Goal: Task Accomplishment & Management: Complete application form

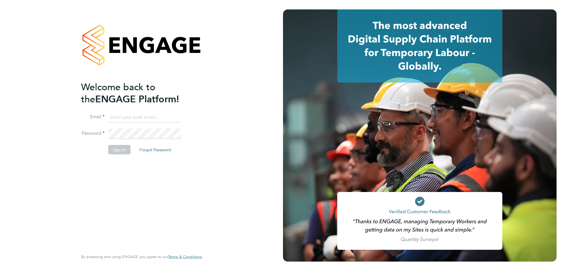
type input "fplunger@fr-group.co.uk"
click at [120, 155] on li "Sign In Forgot Password" at bounding box center [138, 152] width 115 height 15
click at [122, 150] on button "Sign In" at bounding box center [119, 149] width 22 height 9
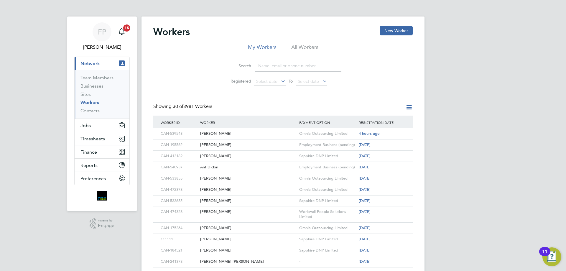
click at [314, 62] on input at bounding box center [298, 66] width 86 height 12
paste input "Paul Smith"
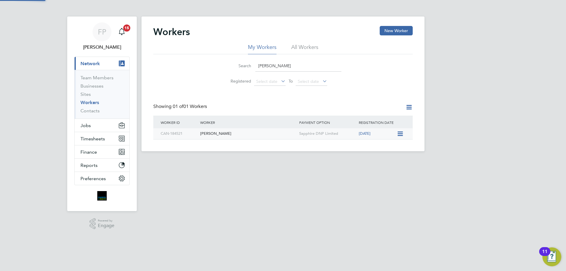
click at [250, 136] on div "Paul Smith" at bounding box center [248, 133] width 99 height 11
drag, startPoint x: 280, startPoint y: 65, endPoint x: 204, endPoint y: 66, distance: 76.4
click at [204, 66] on div "Search Paul Smith Registered Select date To Select date" at bounding box center [283, 71] width 260 height 35
paste input "CAN-533855"
type input "CAN-533855"
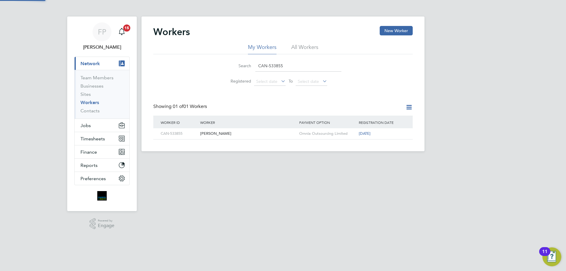
click at [226, 133] on div "[PERSON_NAME]" at bounding box center [248, 133] width 99 height 11
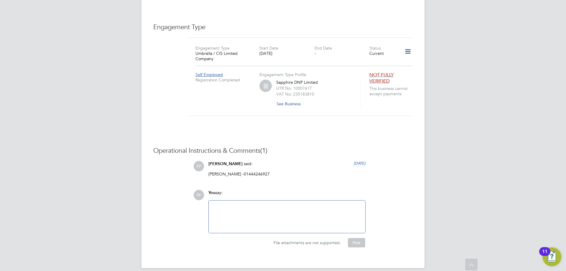
scroll to position [242, 0]
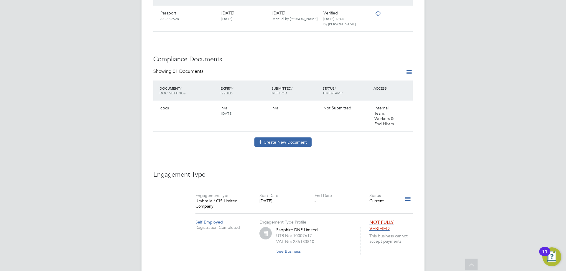
click at [278, 140] on button "Create New Document" at bounding box center [283, 141] width 57 height 9
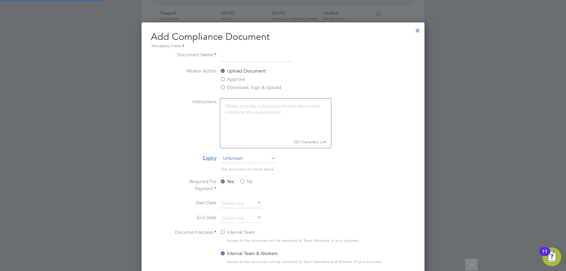
scroll to position [310, 283]
type input "SDC"
click at [242, 78] on label "Approve" at bounding box center [232, 79] width 25 height 7
click at [0, 0] on input "Approve" at bounding box center [0, 0] width 0 height 0
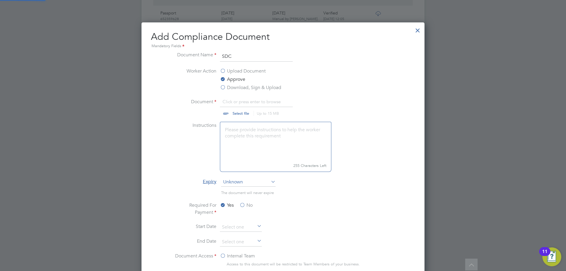
scroll to position [9, 73]
click at [239, 116] on li "Document Click or press enter to browse Select file Up to 15 MB Drop your file …" at bounding box center [283, 110] width 222 height 24
click at [241, 114] on input "file" at bounding box center [246, 107] width 93 height 18
type input "C:\fakepath\Supervison_Direction_and_Control_Assessment.pdf"
click at [244, 208] on label "No" at bounding box center [246, 205] width 13 height 7
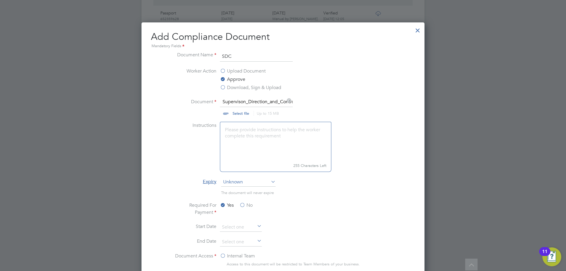
click at [0, 0] on input "No" at bounding box center [0, 0] width 0 height 0
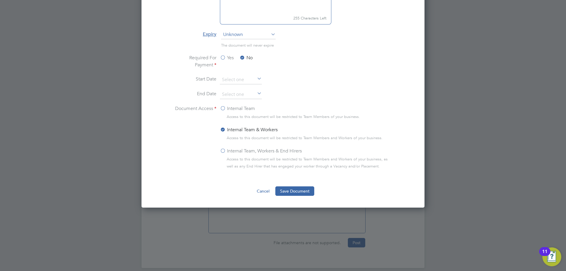
click at [229, 151] on label "Internal Team, Workers & End Hirers" at bounding box center [261, 150] width 82 height 7
click at [0, 0] on input "Internal Team, Workers & End Hirers" at bounding box center [0, 0] width 0 height 0
click at [297, 189] on button "Save Document" at bounding box center [294, 190] width 39 height 9
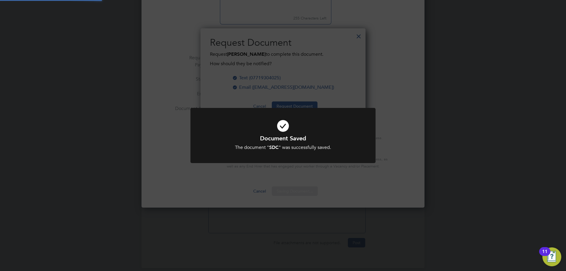
scroll to position [95, 165]
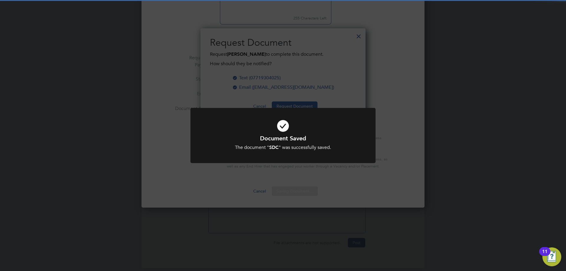
click at [400, 80] on div "Document Saved The document " SDC " was successfully saved. Cancel Okay" at bounding box center [283, 135] width 566 height 271
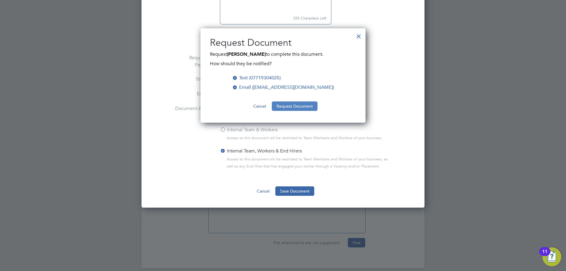
click at [311, 105] on button "Request Document" at bounding box center [295, 105] width 46 height 9
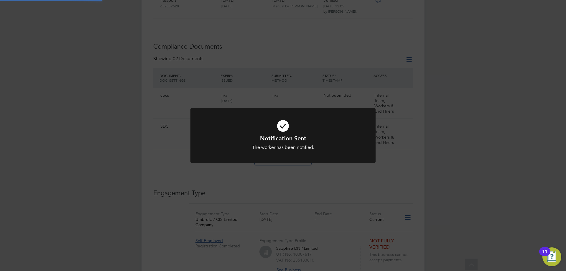
scroll to position [390, 0]
click at [442, 134] on div "Notification Sent The worker has been notified. Cancel Okay" at bounding box center [283, 135] width 566 height 271
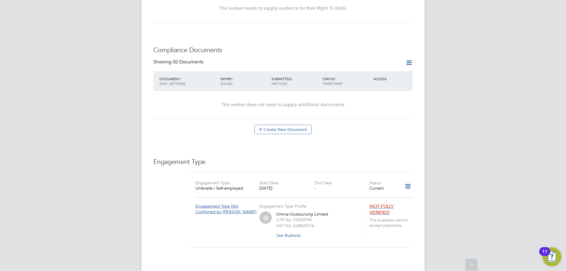
scroll to position [324, 0]
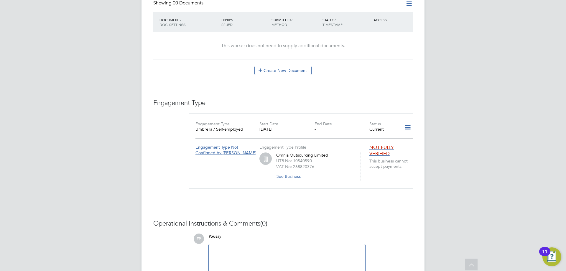
click at [228, 244] on div at bounding box center [287, 260] width 157 height 32
click at [247, 248] on div at bounding box center [287, 260] width 150 height 25
paste div
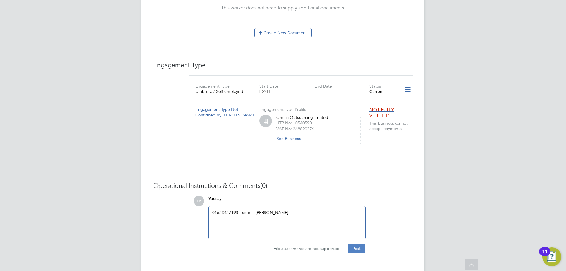
click at [360, 244] on button "Post" at bounding box center [356, 248] width 17 height 9
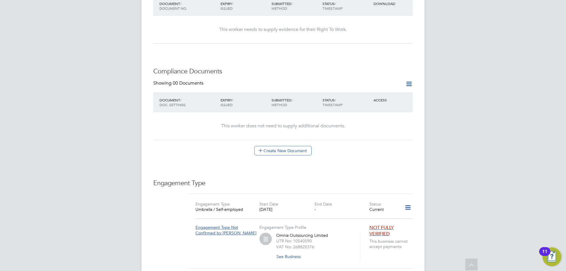
scroll to position [126, 0]
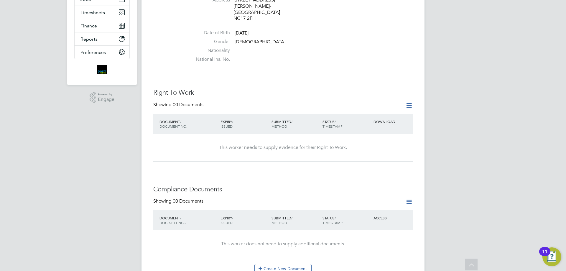
click at [406, 102] on icon at bounding box center [409, 105] width 7 height 7
click at [386, 108] on li "Add Right To Work Document" at bounding box center [376, 108] width 71 height 8
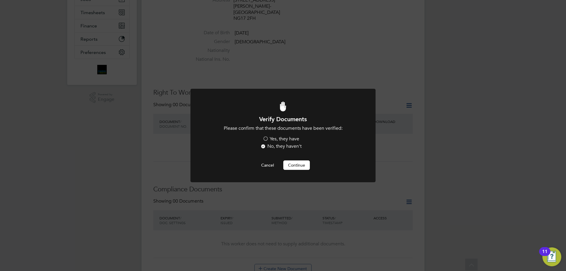
click at [295, 163] on button "Continue" at bounding box center [296, 164] width 27 height 9
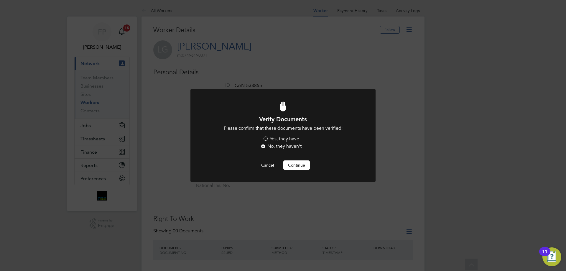
scroll to position [126, 0]
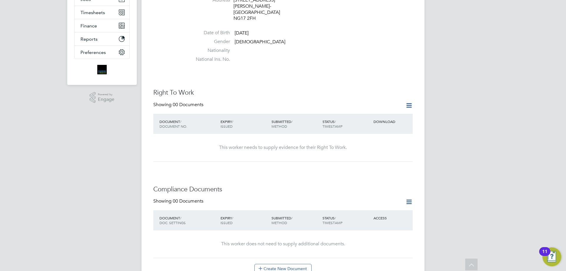
click at [408, 102] on icon at bounding box center [409, 105] width 7 height 7
click at [365, 108] on li "Add Right To Work Document" at bounding box center [376, 108] width 71 height 8
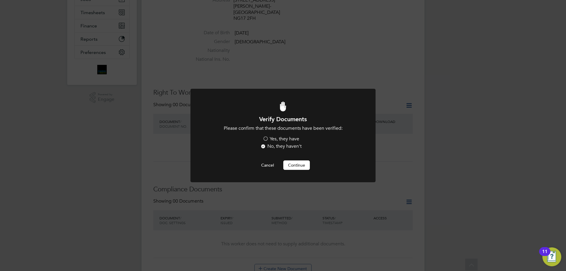
scroll to position [0, 0]
click at [282, 139] on label "Yes, they have" at bounding box center [281, 139] width 37 height 6
click at [0, 0] on input "Yes, they have" at bounding box center [0, 0] width 0 height 0
click at [301, 167] on button "Continue" at bounding box center [296, 164] width 27 height 9
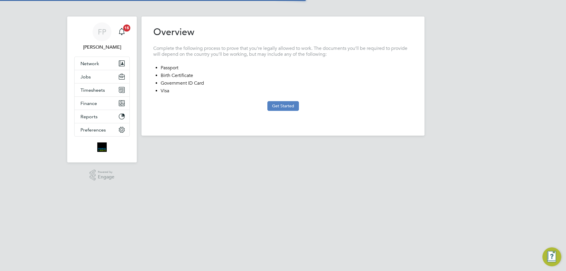
click at [291, 105] on button "Get Started" at bounding box center [284, 105] width 32 height 9
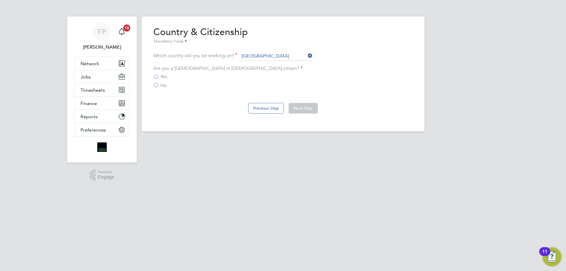
click at [168, 76] on div "Yes" at bounding box center [283, 77] width 260 height 6
click at [160, 75] on label "Yes" at bounding box center [160, 77] width 14 height 6
click at [0, 0] on input "Yes" at bounding box center [0, 0] width 0 height 0
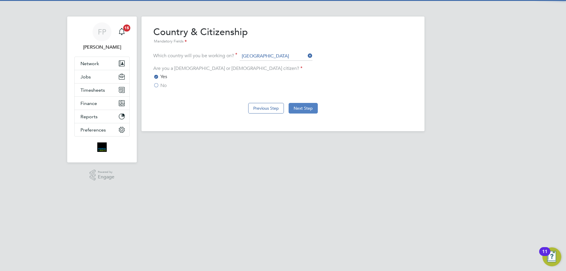
click at [309, 105] on button "Next Step" at bounding box center [303, 108] width 29 height 11
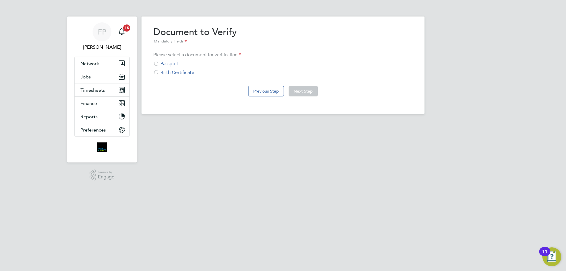
click at [160, 63] on div "Passport" at bounding box center [283, 64] width 260 height 6
click at [300, 89] on button "Next Step" at bounding box center [303, 91] width 29 height 11
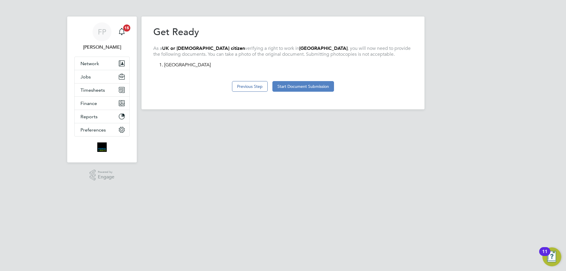
click at [305, 88] on button "Start Document Submission" at bounding box center [304, 86] width 62 height 11
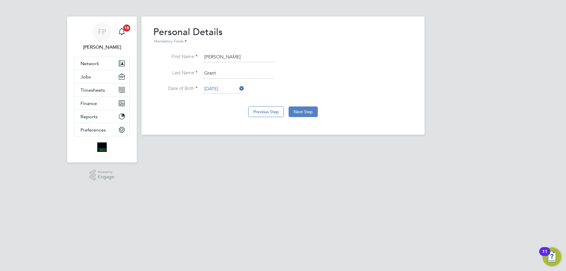
click at [306, 113] on button "Next Step" at bounding box center [303, 111] width 29 height 11
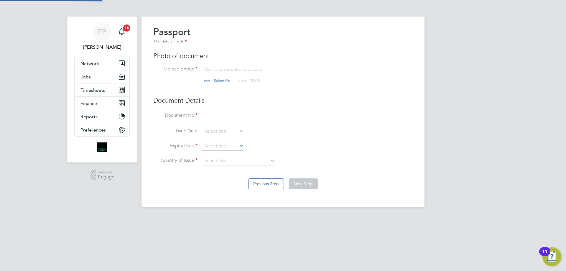
scroll to position [8, 73]
click at [227, 78] on input "file" at bounding box center [227, 75] width 93 height 18
type input "C:\fakepath\PP.jpg"
click at [235, 116] on input at bounding box center [238, 116] width 73 height 11
type input "465466993"
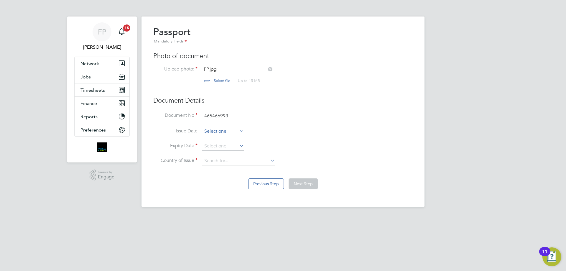
click at [219, 130] on input at bounding box center [223, 131] width 42 height 9
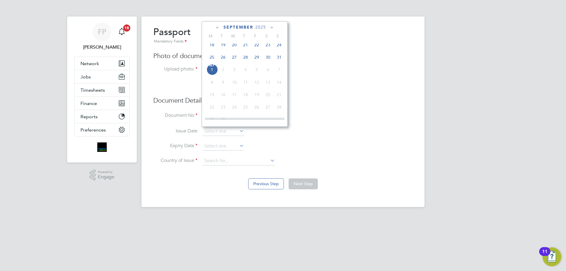
click at [259, 25] on span "2025" at bounding box center [260, 27] width 11 height 5
click at [279, 46] on span "2010" at bounding box center [279, 42] width 11 height 11
click at [219, 27] on icon at bounding box center [218, 27] width 6 height 6
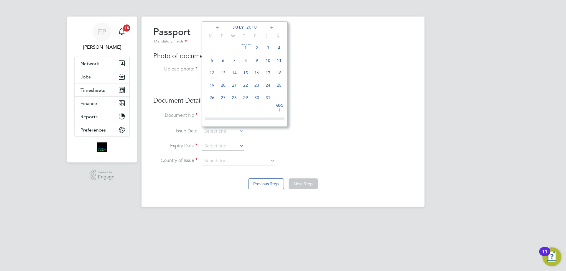
click at [219, 27] on icon at bounding box center [218, 27] width 6 height 6
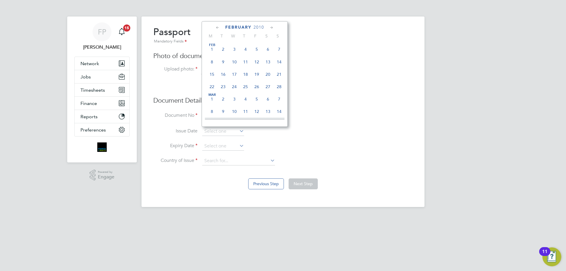
click at [273, 26] on icon at bounding box center [272, 27] width 6 height 6
click at [268, 74] on span "20" at bounding box center [268, 71] width 11 height 11
type input "[DATE]"
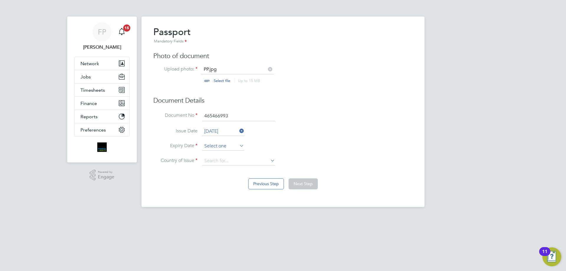
click at [230, 145] on input at bounding box center [223, 146] width 42 height 9
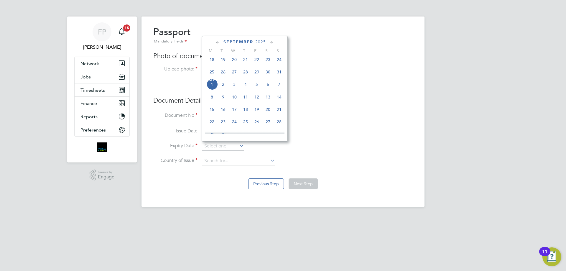
click at [264, 42] on span "2025" at bounding box center [260, 42] width 11 height 5
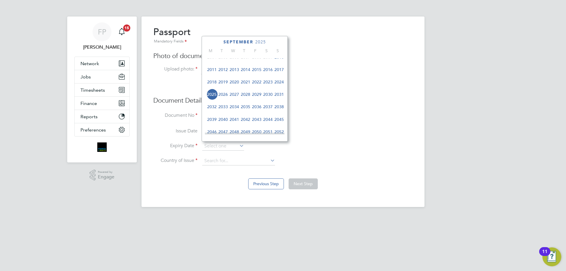
click at [232, 86] on span "2020" at bounding box center [234, 81] width 11 height 11
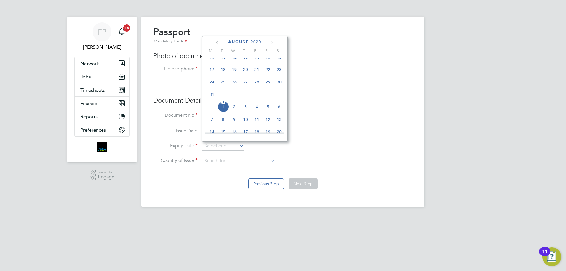
click at [218, 42] on icon at bounding box center [218, 42] width 6 height 6
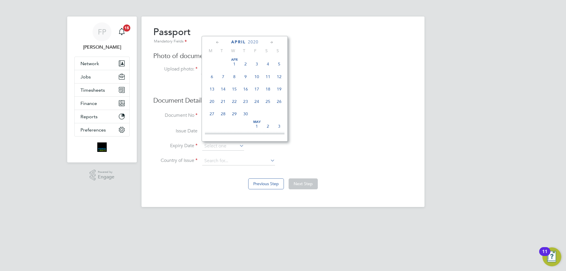
click at [218, 42] on icon at bounding box center [218, 42] width 6 height 6
click at [260, 101] on span "20" at bounding box center [256, 101] width 11 height 11
type input "[DATE]"
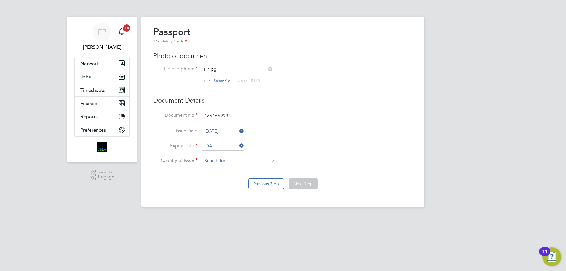
click at [245, 158] on input at bounding box center [238, 161] width 73 height 9
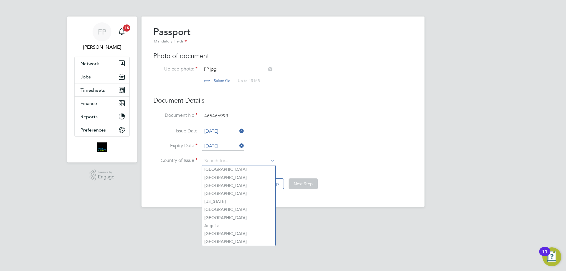
type input "United Kingdom"
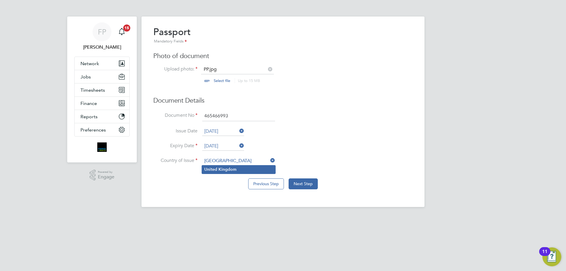
drag, startPoint x: 249, startPoint y: 170, endPoint x: 254, endPoint y: 169, distance: 5.0
click at [249, 169] on li "United Kingdom" at bounding box center [238, 169] width 73 height 8
click at [314, 182] on button "Next Step" at bounding box center [303, 183] width 29 height 11
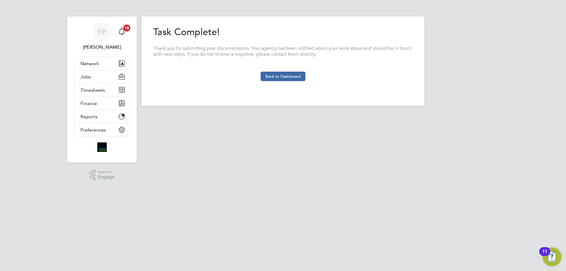
click at [283, 73] on button "Back to Dashboard" at bounding box center [283, 76] width 45 height 9
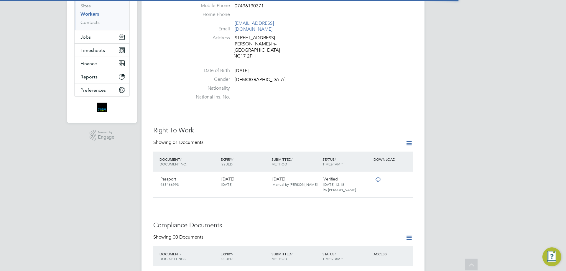
scroll to position [177, 0]
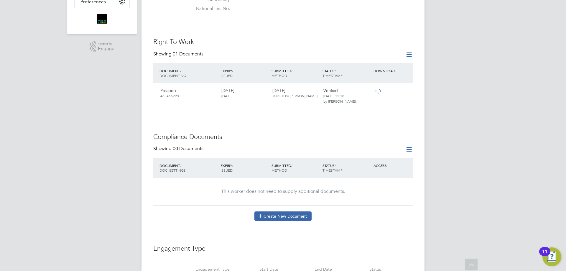
click at [277, 211] on button "Create New Document" at bounding box center [283, 215] width 57 height 9
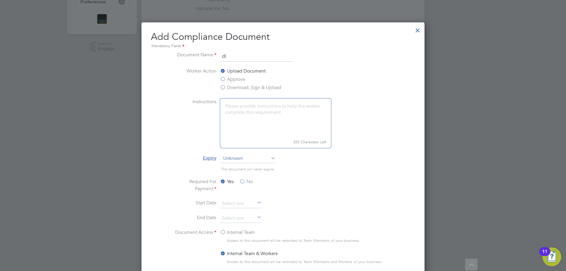
type input "DL"
click at [234, 81] on label "Approve" at bounding box center [232, 79] width 25 height 7
click at [0, 0] on input "Approve" at bounding box center [0, 0] width 0 height 0
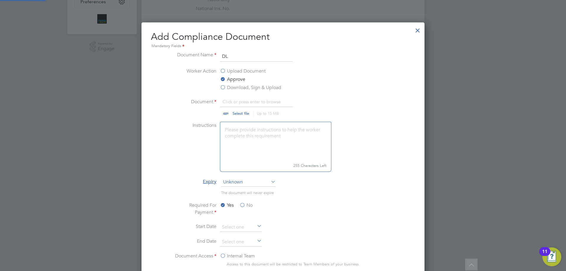
scroll to position [9, 73]
click at [238, 111] on input "file" at bounding box center [246, 107] width 93 height 18
type input "C:\fakepath\DL.jpg"
click at [248, 206] on label "No" at bounding box center [246, 205] width 13 height 7
click at [0, 0] on input "No" at bounding box center [0, 0] width 0 height 0
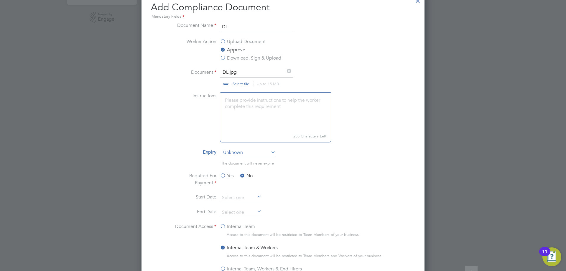
scroll to position [295, 0]
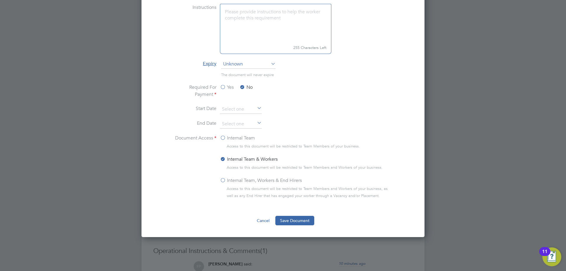
click at [224, 183] on label "Internal Team, Workers & End Hirers" at bounding box center [261, 180] width 82 height 7
click at [0, 0] on input "Internal Team, Workers & End Hirers" at bounding box center [0, 0] width 0 height 0
click at [285, 220] on button "Save Document" at bounding box center [294, 220] width 39 height 9
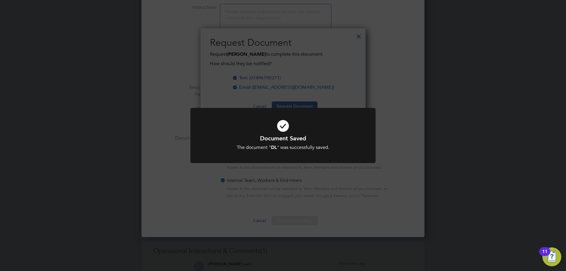
scroll to position [95, 165]
click at [373, 76] on div "Document Saved The document " DL " was successfully saved. Cancel Okay" at bounding box center [283, 135] width 566 height 271
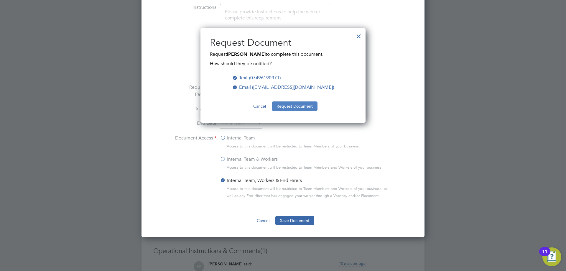
click at [303, 104] on button "Request Document" at bounding box center [295, 105] width 46 height 9
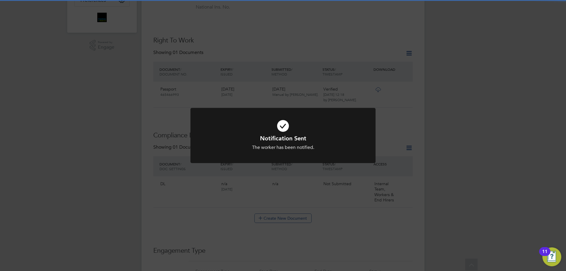
scroll to position [295, 0]
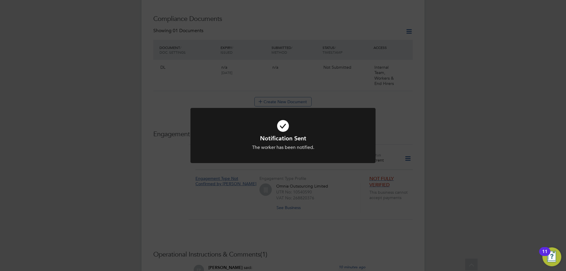
click at [350, 93] on div "Notification Sent The worker has been notified. Cancel Okay" at bounding box center [283, 135] width 566 height 271
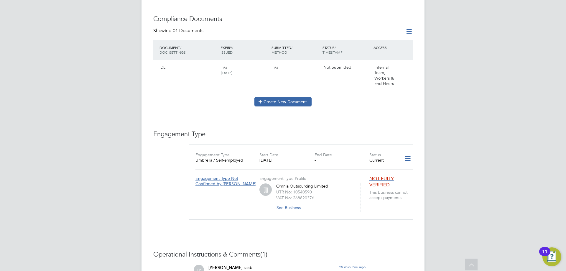
click at [300, 97] on button "Create New Document" at bounding box center [283, 101] width 57 height 9
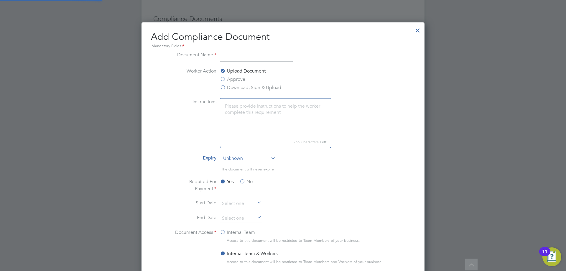
scroll to position [310, 283]
type input "NPORS"
click at [234, 81] on label "Approve" at bounding box center [232, 79] width 25 height 7
click at [0, 0] on input "Approve" at bounding box center [0, 0] width 0 height 0
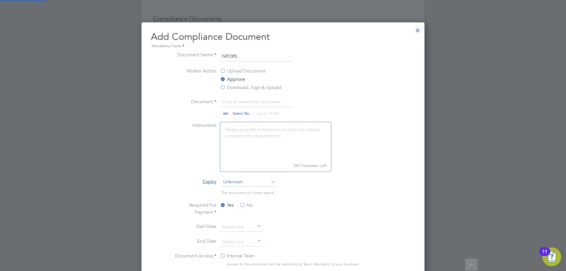
scroll to position [333, 283]
click at [238, 115] on input "file" at bounding box center [246, 107] width 93 height 18
type input "C:\fakepath\NPORS.jpg"
click at [247, 204] on label "No" at bounding box center [246, 205] width 13 height 7
click at [0, 0] on input "No" at bounding box center [0, 0] width 0 height 0
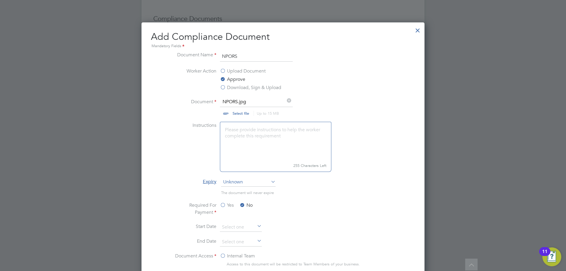
scroll to position [354, 0]
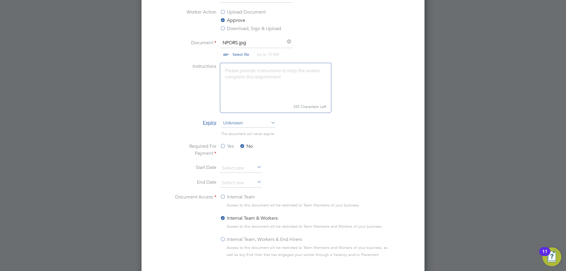
click at [228, 237] on label "Internal Team, Workers & End Hirers" at bounding box center [261, 239] width 82 height 7
click at [0, 0] on input "Internal Team, Workers & End Hirers" at bounding box center [0, 0] width 0 height 0
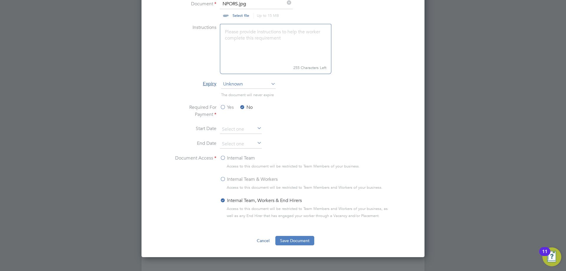
click at [313, 246] on div "Add Compliance Document Mandatory Fields Document Name NPORS Worker Action Uplo…" at bounding box center [283, 90] width 283 height 333
click at [308, 242] on button "Save Document" at bounding box center [294, 240] width 39 height 9
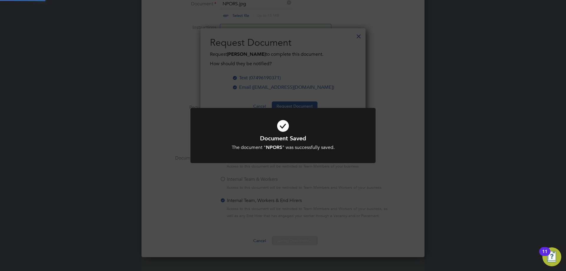
scroll to position [95, 165]
click at [365, 92] on div "Document Saved The document " NPORS " was successfully saved. Cancel Okay" at bounding box center [283, 135] width 566 height 271
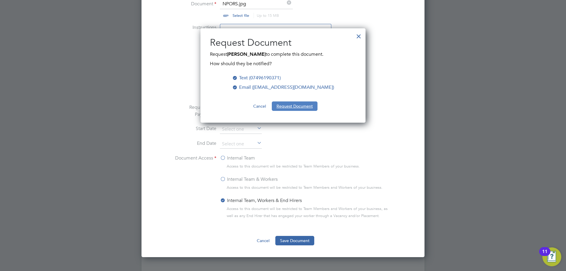
click at [293, 107] on button "Request Document" at bounding box center [295, 105] width 46 height 9
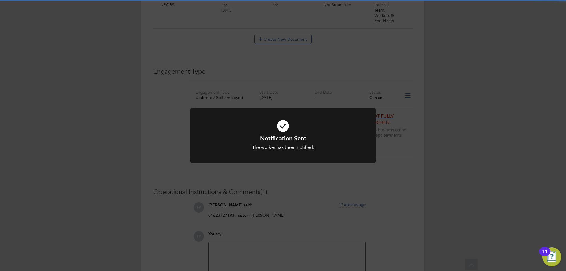
scroll to position [393, 0]
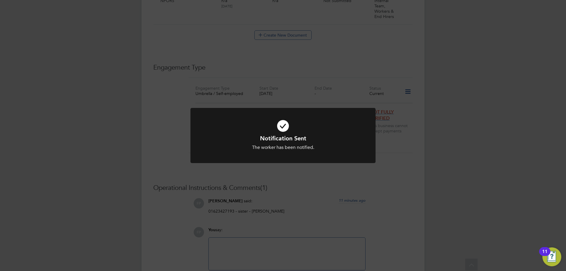
click at [399, 134] on div "Notification Sent The worker has been notified. Cancel Okay" at bounding box center [283, 135] width 566 height 271
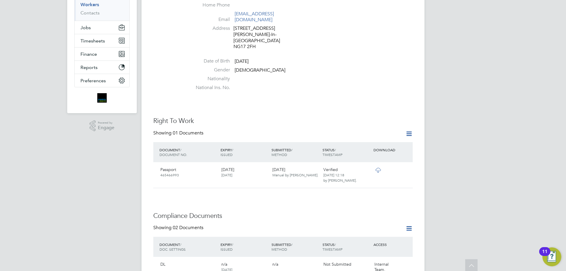
scroll to position [0, 0]
